Goal: Use online tool/utility

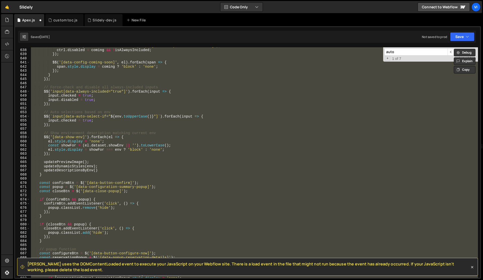
scroll to position [2642, 0]
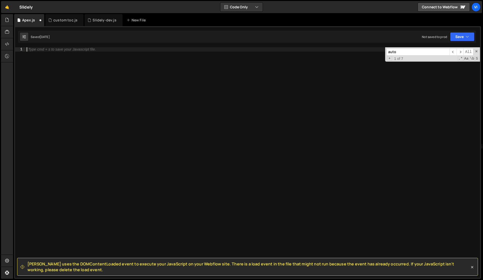
click at [214, 75] on div "Type cmd + s to save your Javascript file." at bounding box center [253, 166] width 454 height 239
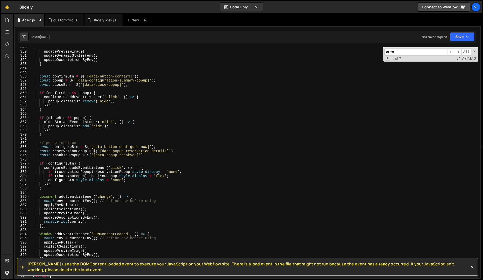
type textarea "})(); <"
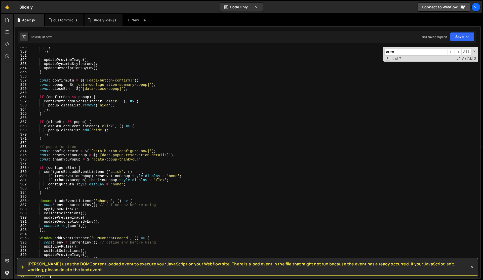
click at [472, 268] on icon at bounding box center [472, 267] width 2 height 2
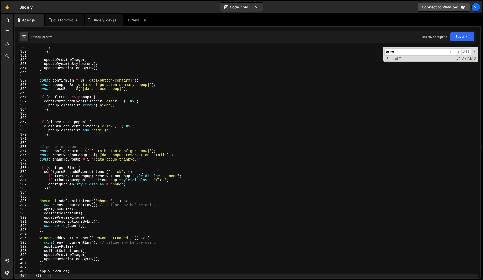
click at [398, 54] on input "auto" at bounding box center [415, 51] width 63 height 7
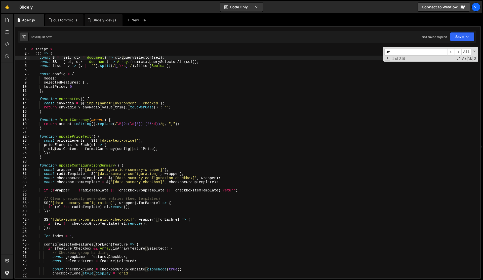
scroll to position [781, 0]
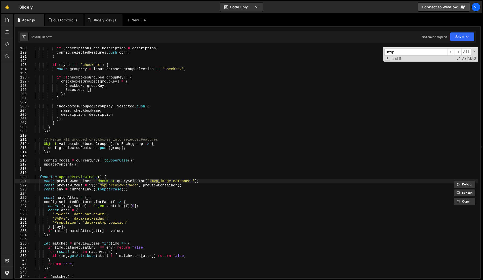
type input ".mvp"
type textarea "const previewContainer = document.querySelector('.mvp_image-component');"
click at [158, 181] on div "if ( description ) obj . Description = description ; config . selectedFeatures …" at bounding box center [254, 162] width 448 height 230
click at [386, 59] on span "+" at bounding box center [387, 58] width 5 height 5
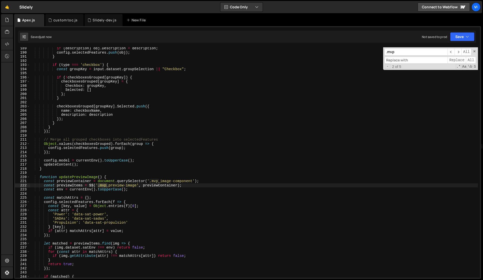
click at [393, 60] on input at bounding box center [415, 60] width 63 height 7
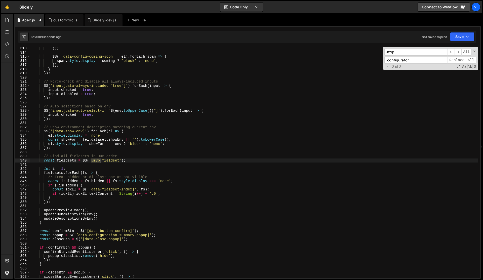
scroll to position [798, 0]
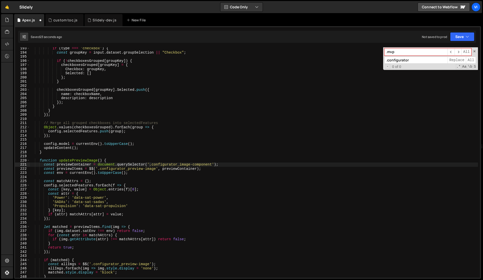
type input ".configurator"
click at [286, 151] on div "if ( type === 'checkbox' ) { const groupKey = input . dataset . groupSelection …" at bounding box center [254, 165] width 448 height 239
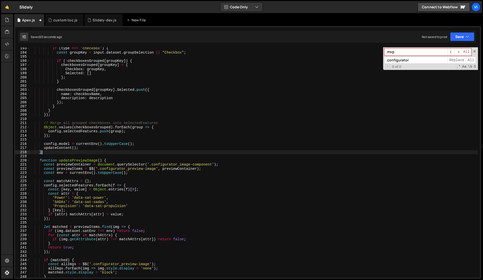
type textarea "/script>"
